Goal: Task Accomplishment & Management: Use online tool/utility

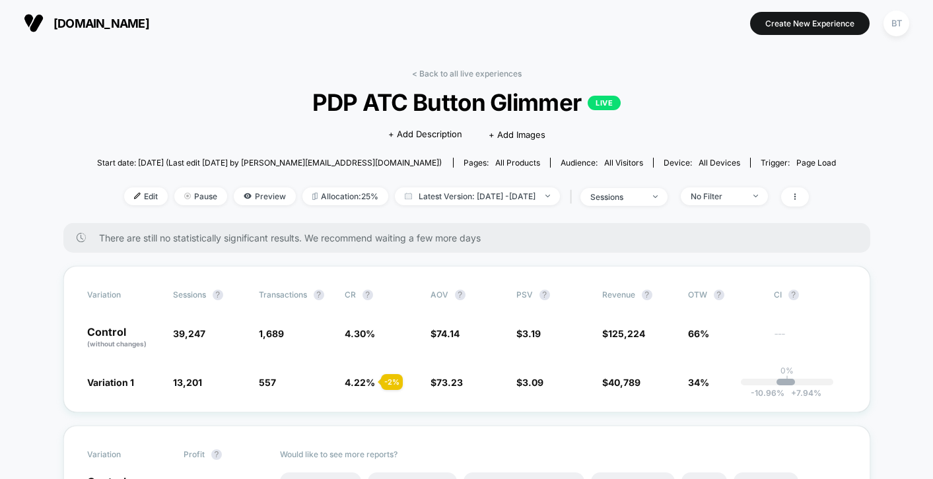
click at [87, 9] on section "[DOMAIN_NAME]" at bounding box center [165, 23] width 291 height 33
click at [87, 16] on span "[DOMAIN_NAME]" at bounding box center [101, 23] width 96 height 14
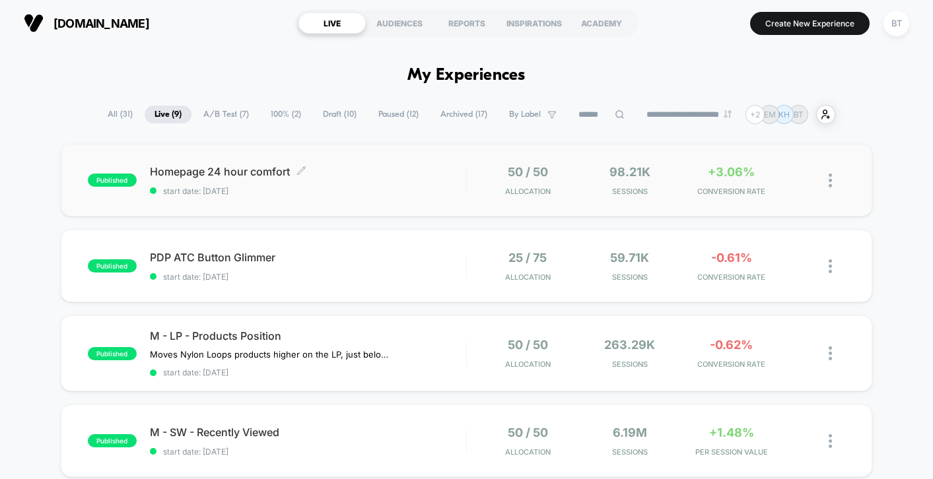
click at [409, 190] on span "start date: [DATE]" at bounding box center [308, 191] width 316 height 10
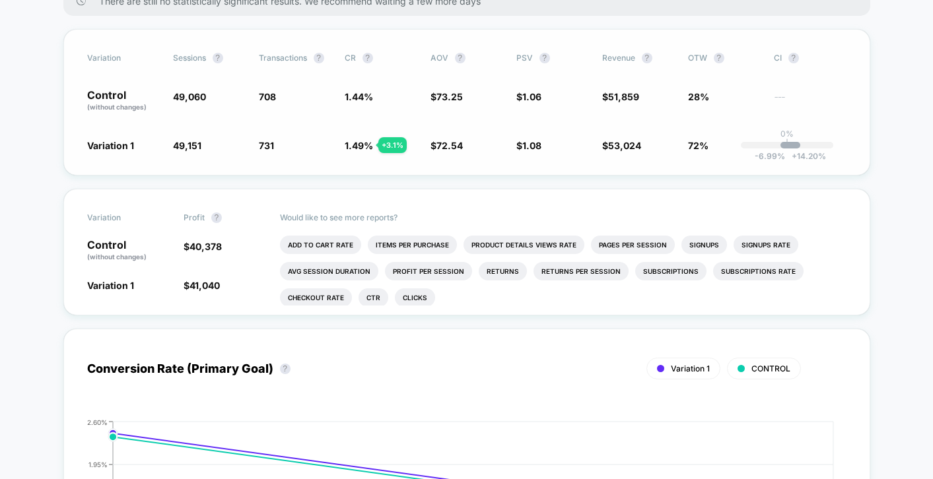
scroll to position [335, 0]
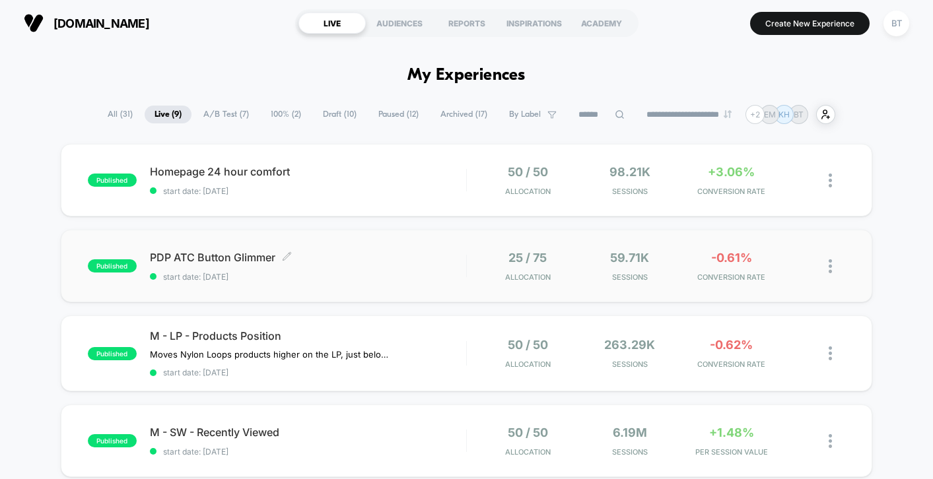
click at [341, 265] on div "PDP ATC Button Glimmer Click to edit experience details Click to edit experienc…" at bounding box center [308, 266] width 316 height 31
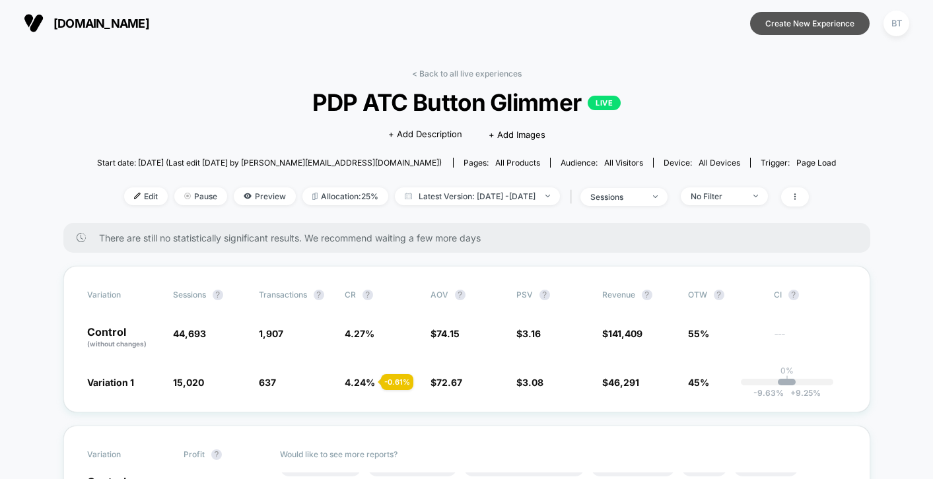
click at [779, 23] on button "Create New Experience" at bounding box center [809, 23] width 119 height 23
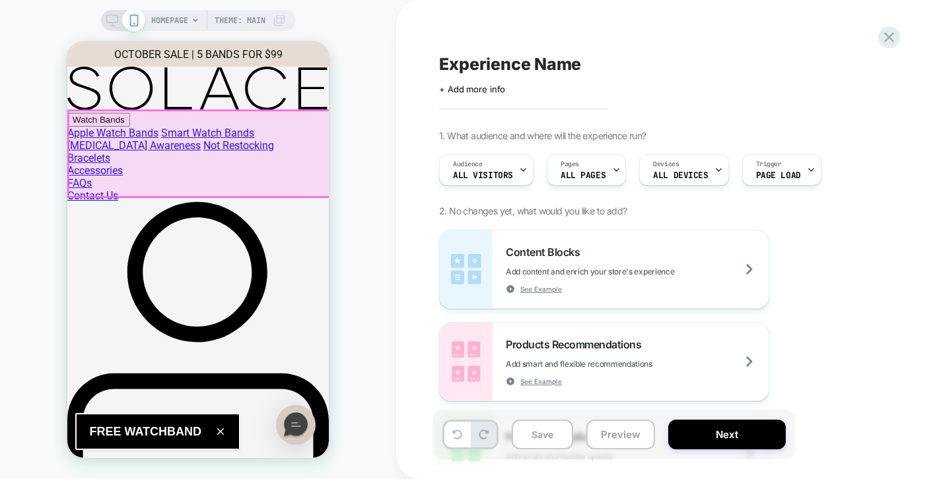
scroll to position [0, 5]
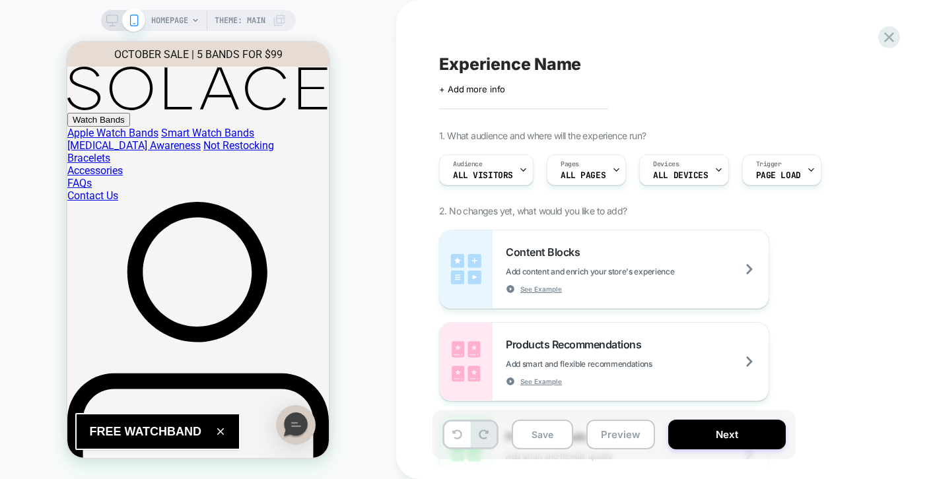
click at [360, 78] on div "HOMEPAGE Theme: MAIN" at bounding box center [198, 239] width 396 height 453
